Goal: Find specific page/section: Find specific page/section

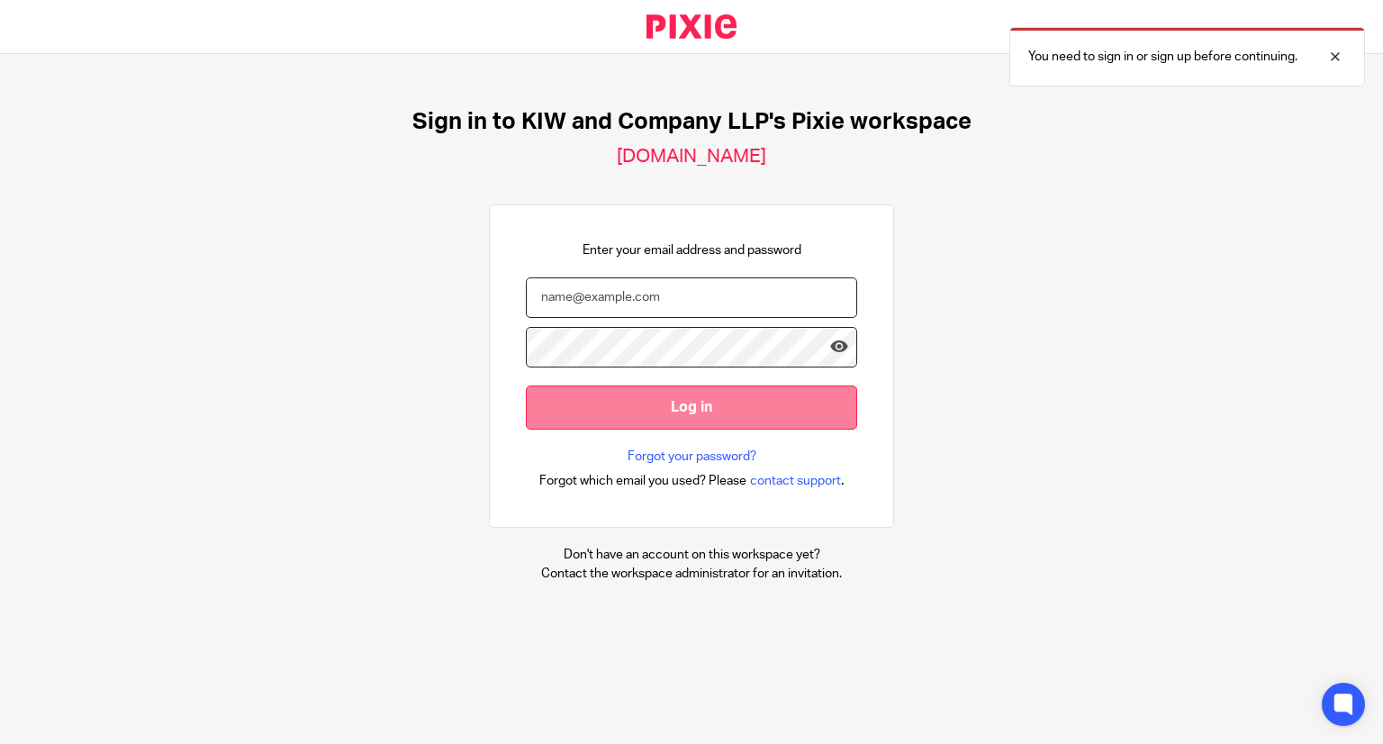
type input "[EMAIL_ADDRESS][DOMAIN_NAME]"
click at [647, 408] on input "Log in" at bounding box center [691, 407] width 331 height 44
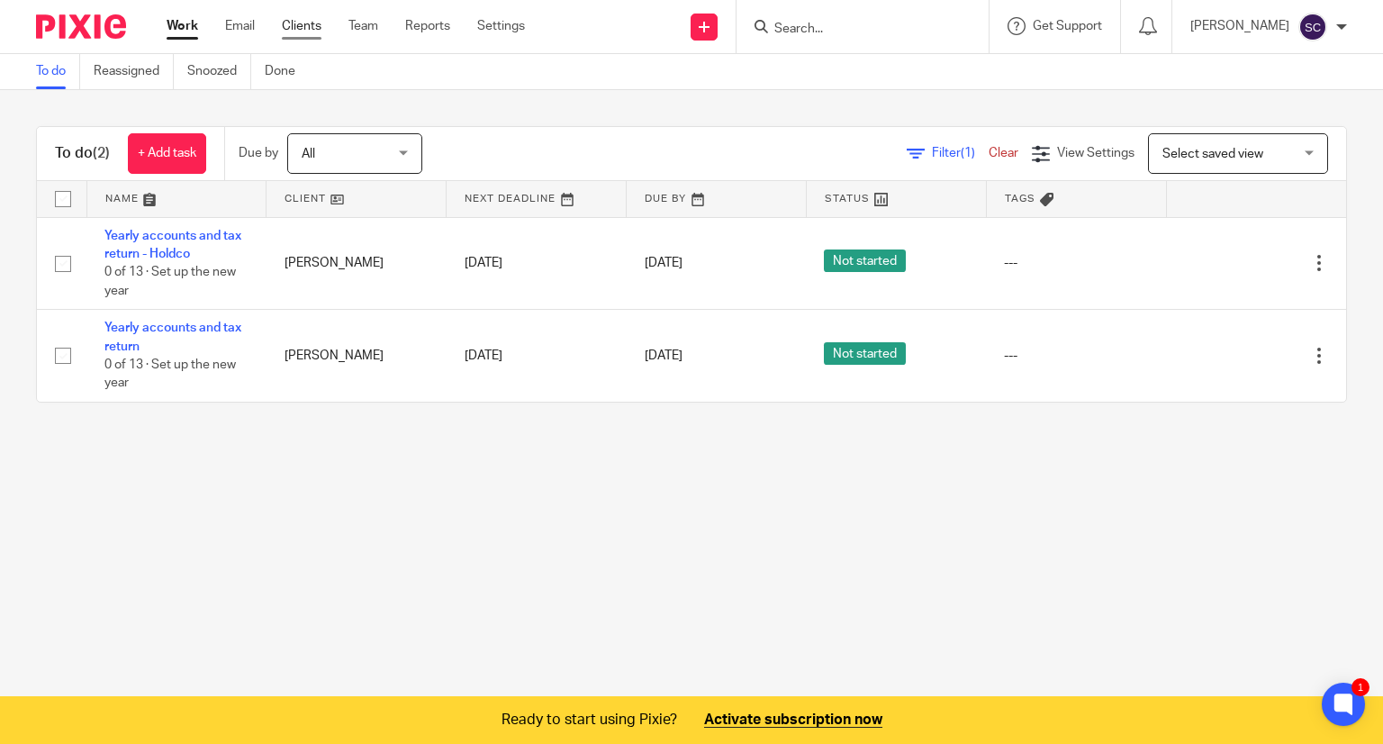
click at [300, 19] on link "Clients" at bounding box center [302, 26] width 40 height 18
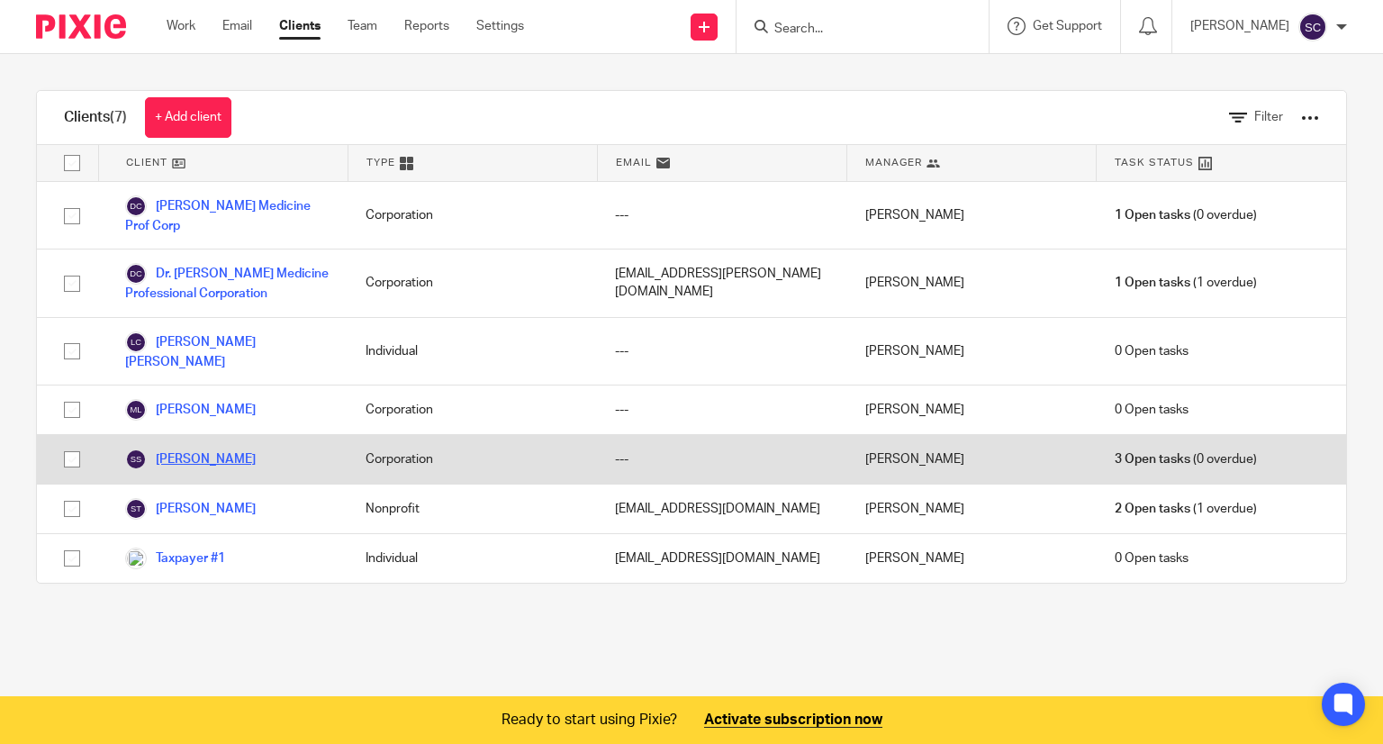
click at [208, 448] on link "Sara Sameri" at bounding box center [190, 459] width 131 height 22
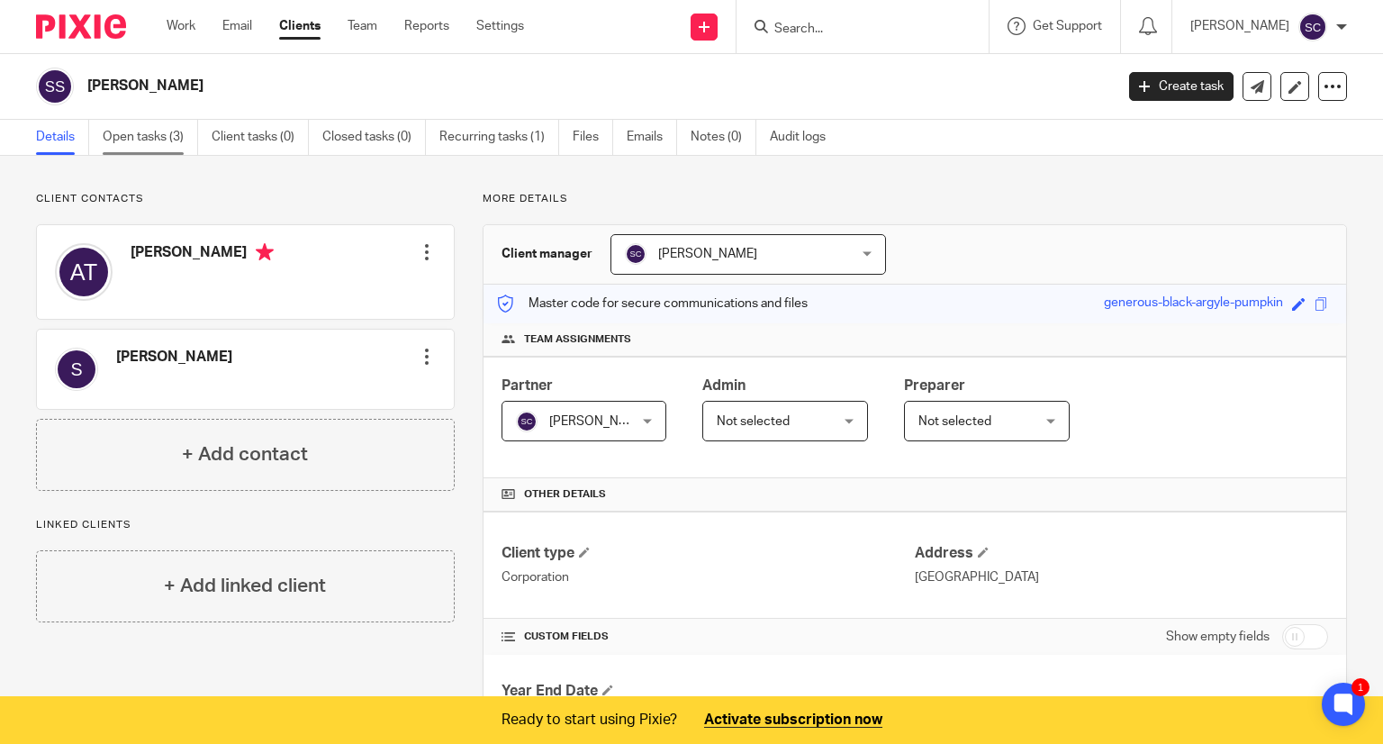
click at [141, 128] on link "Open tasks (3)" at bounding box center [150, 137] width 95 height 35
